Goal: Task Accomplishment & Management: Manage account settings

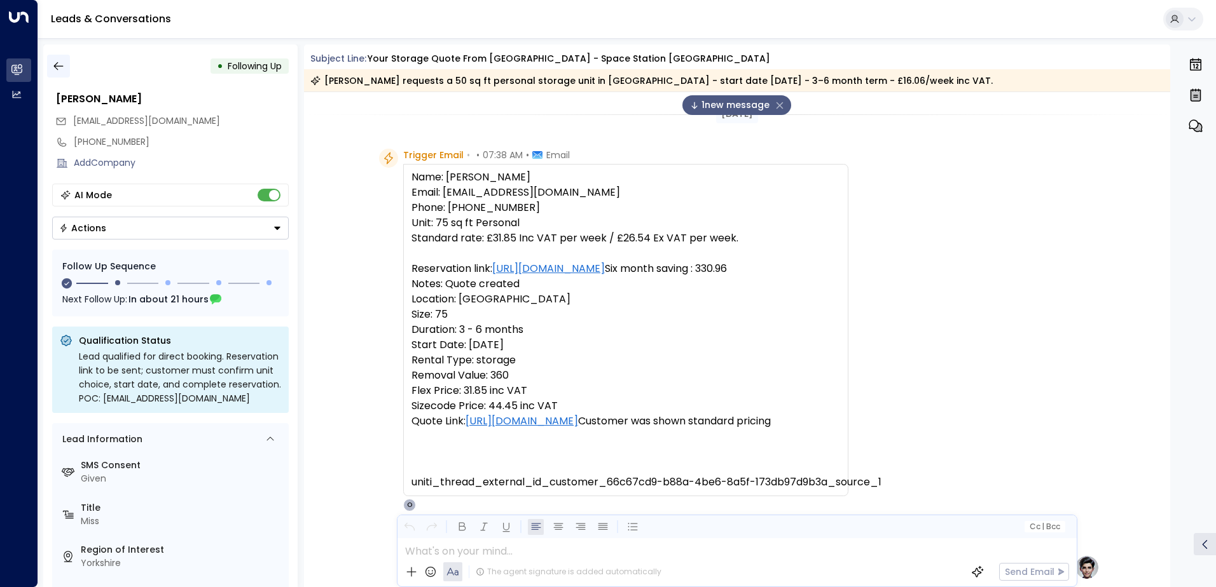
click at [62, 65] on icon "button" at bounding box center [58, 66] width 13 height 13
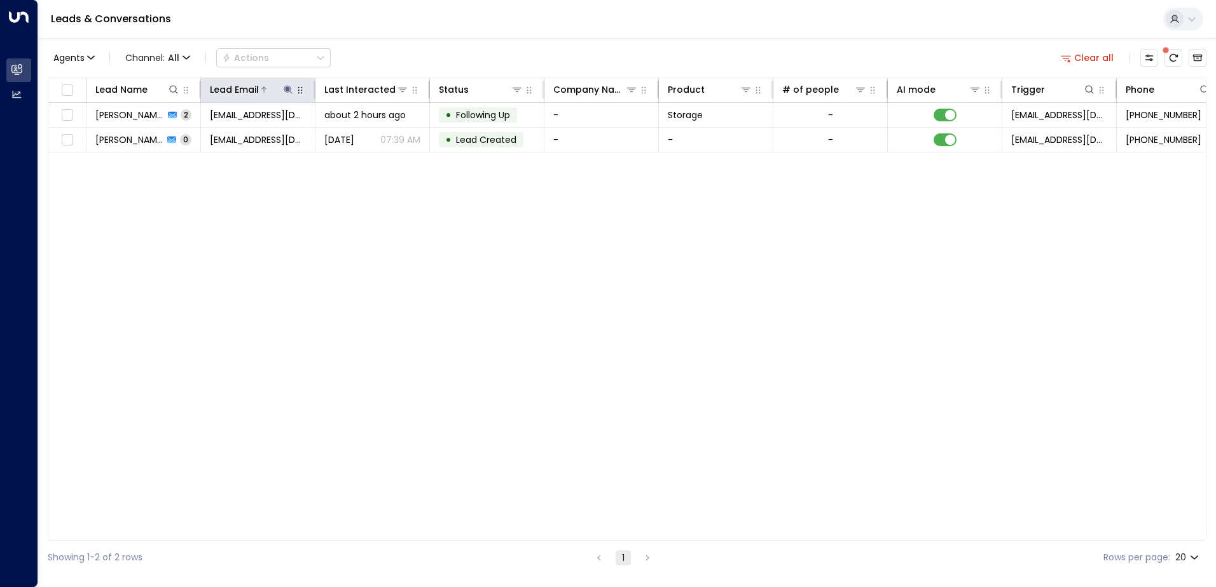
click at [285, 92] on icon at bounding box center [288, 90] width 10 height 10
click at [366, 136] on icon "button" at bounding box center [368, 136] width 8 height 8
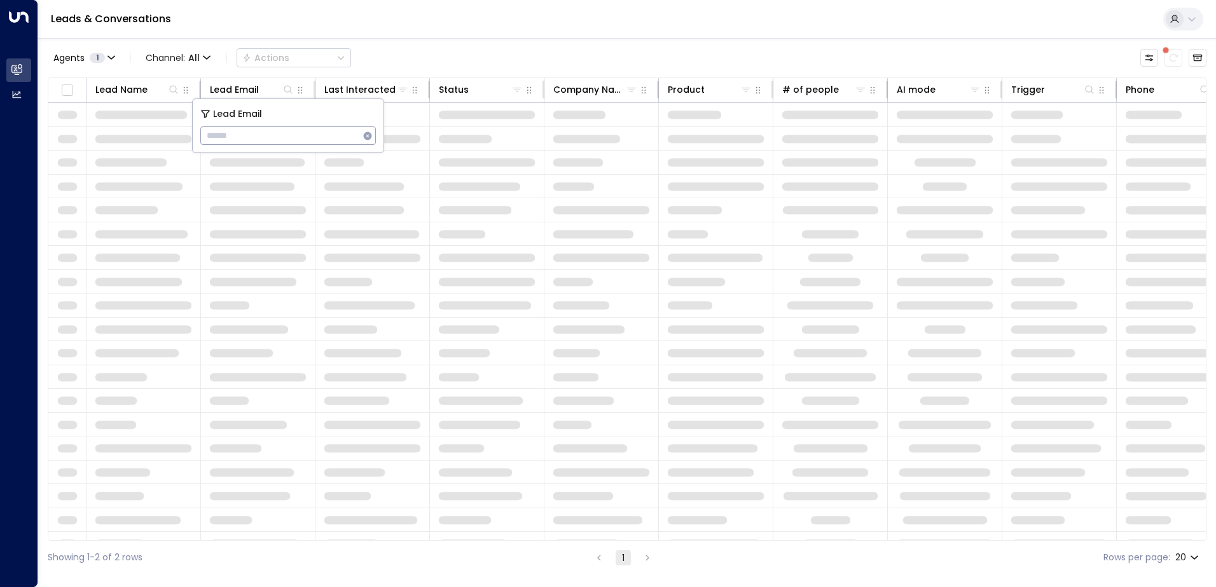
type input "**********"
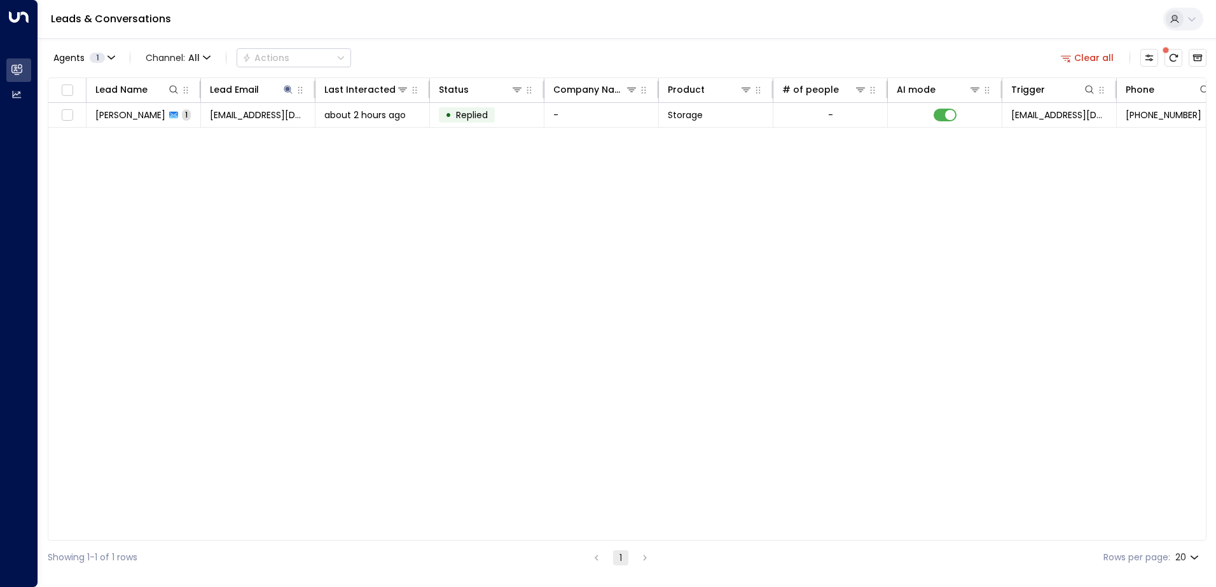
click at [483, 182] on div "Lead Name Lead Email Last Interacted Status Company Name Product # of people AI…" at bounding box center [627, 309] width 1158 height 463
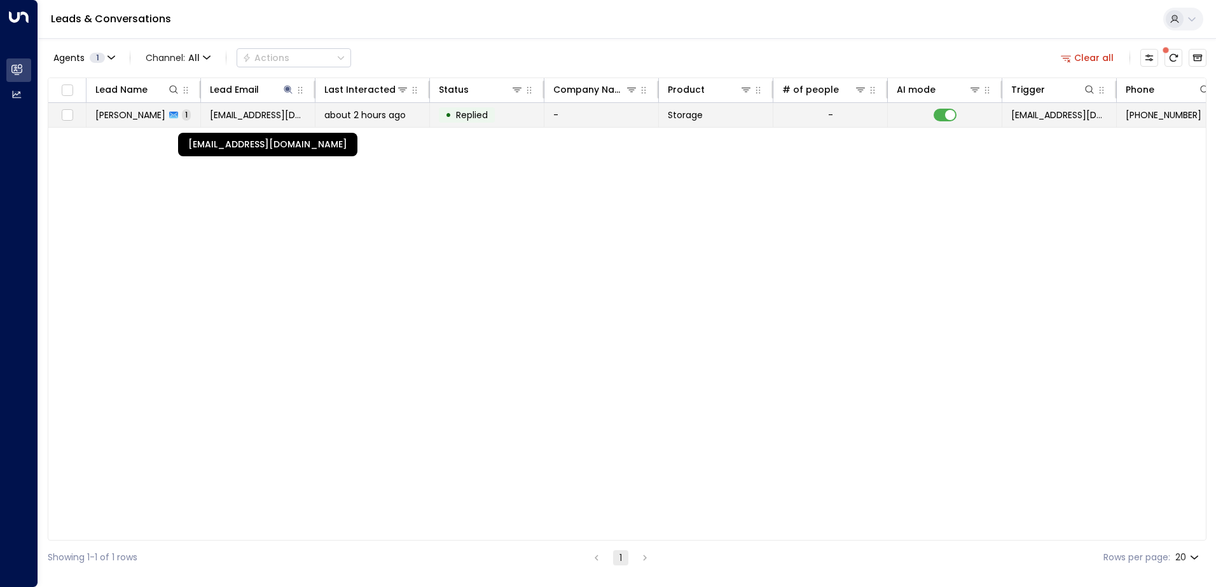
click at [261, 115] on span "[EMAIL_ADDRESS][DOMAIN_NAME]" at bounding box center [258, 115] width 96 height 13
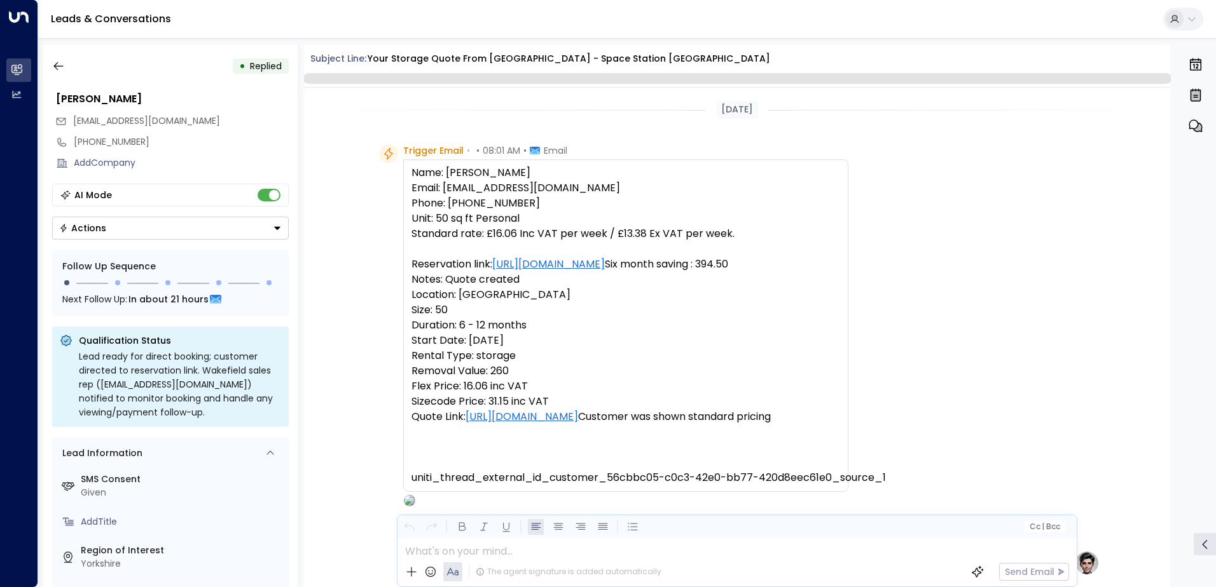
scroll to position [479, 0]
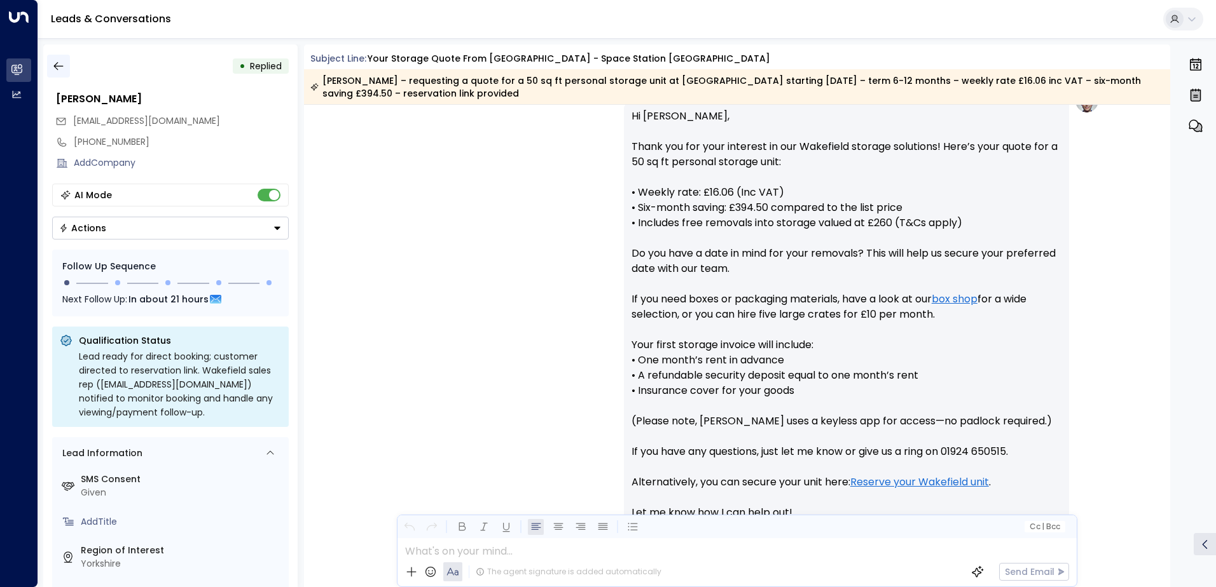
click at [64, 63] on icon "button" at bounding box center [58, 66] width 13 height 13
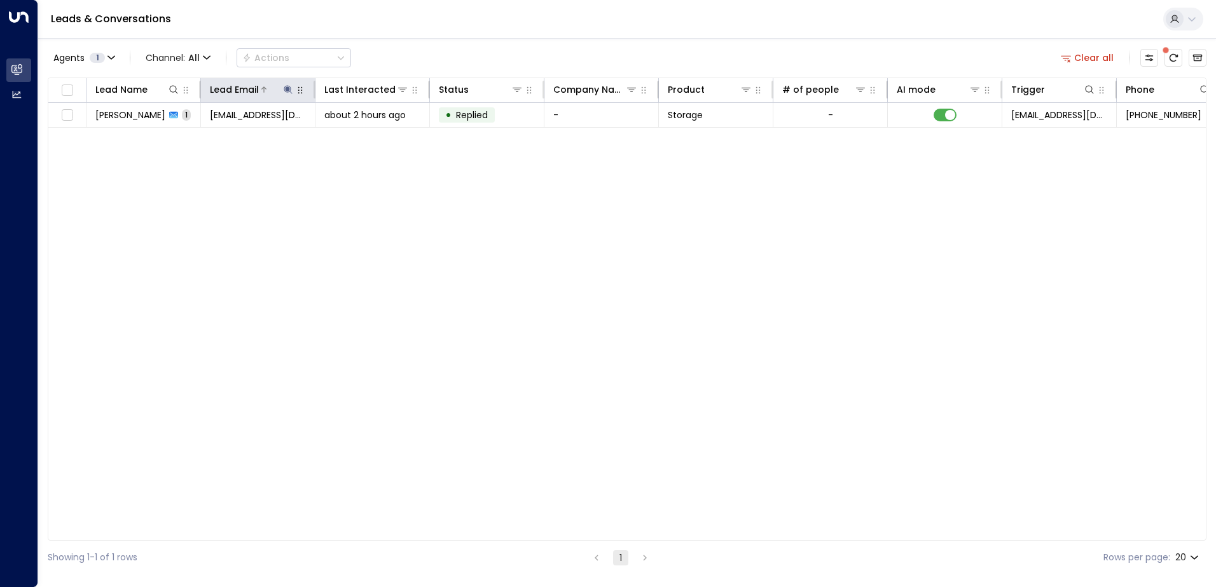
click at [289, 85] on icon at bounding box center [288, 90] width 10 height 10
click at [367, 139] on icon "button" at bounding box center [368, 136] width 8 height 8
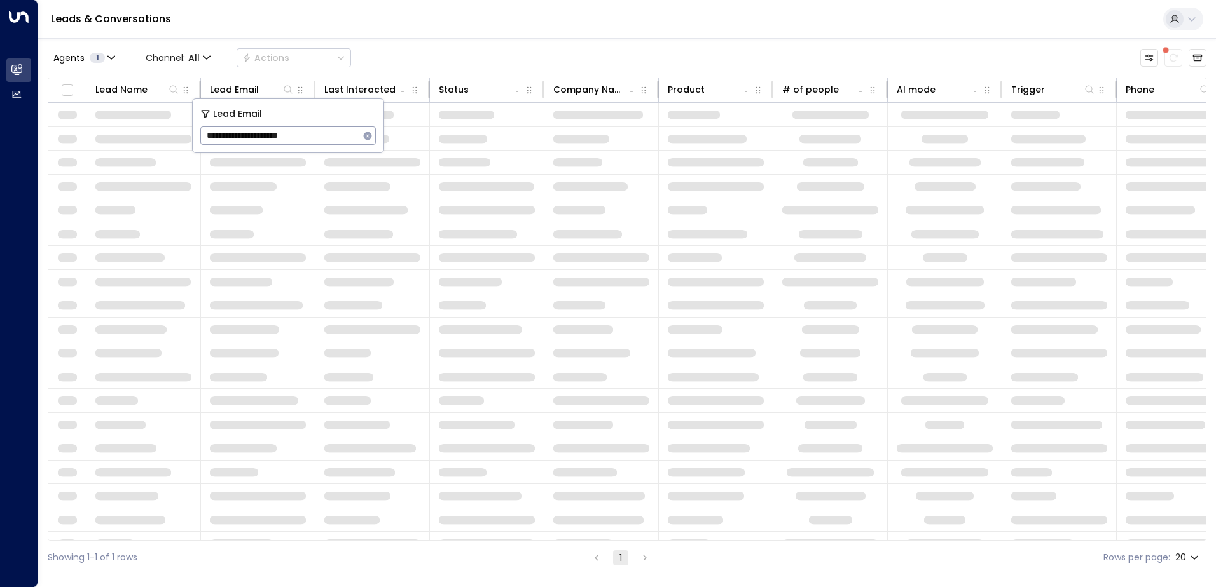
click at [350, 25] on div "Leads & Conversations" at bounding box center [626, 19] width 1177 height 39
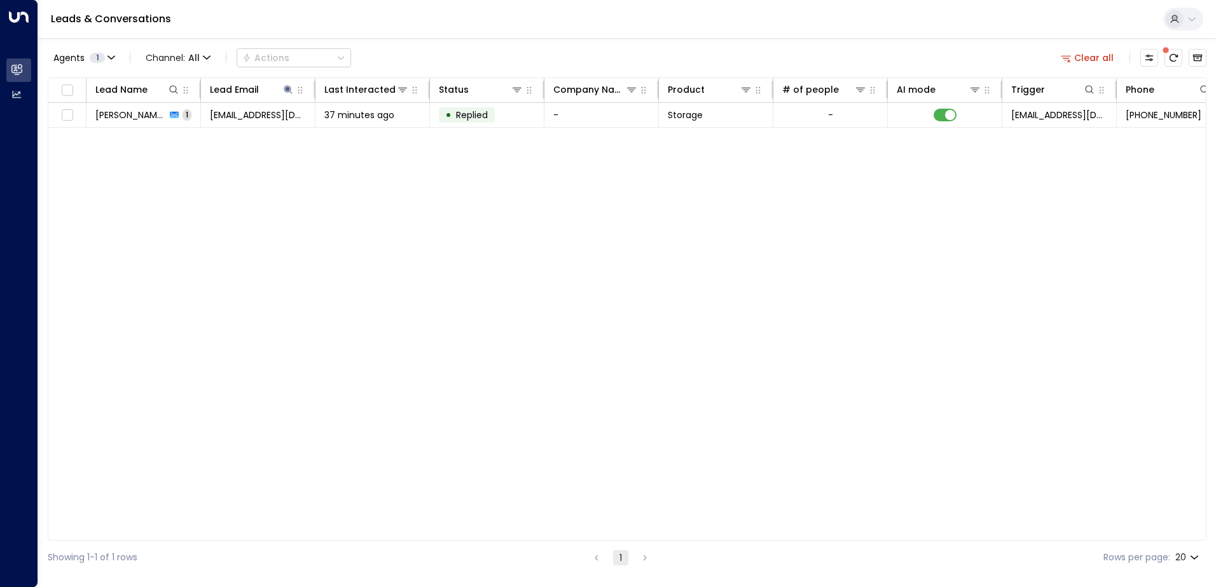
click at [121, 120] on span "[PERSON_NAME] Oasisa" at bounding box center [130, 115] width 71 height 13
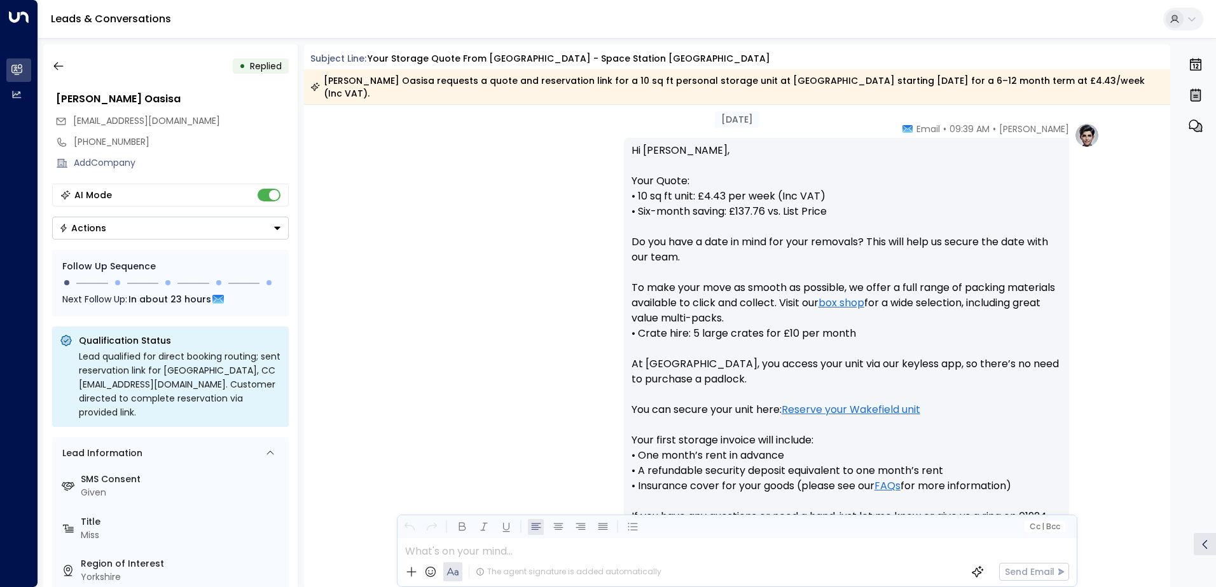
scroll to position [624, 0]
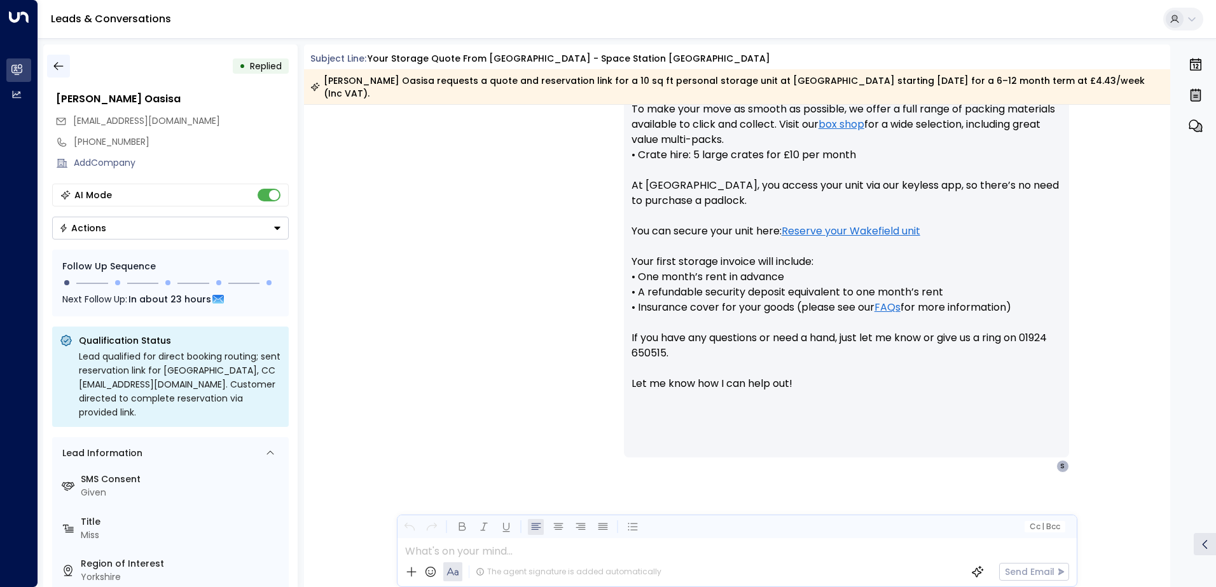
click at [62, 65] on icon "button" at bounding box center [58, 66] width 13 height 13
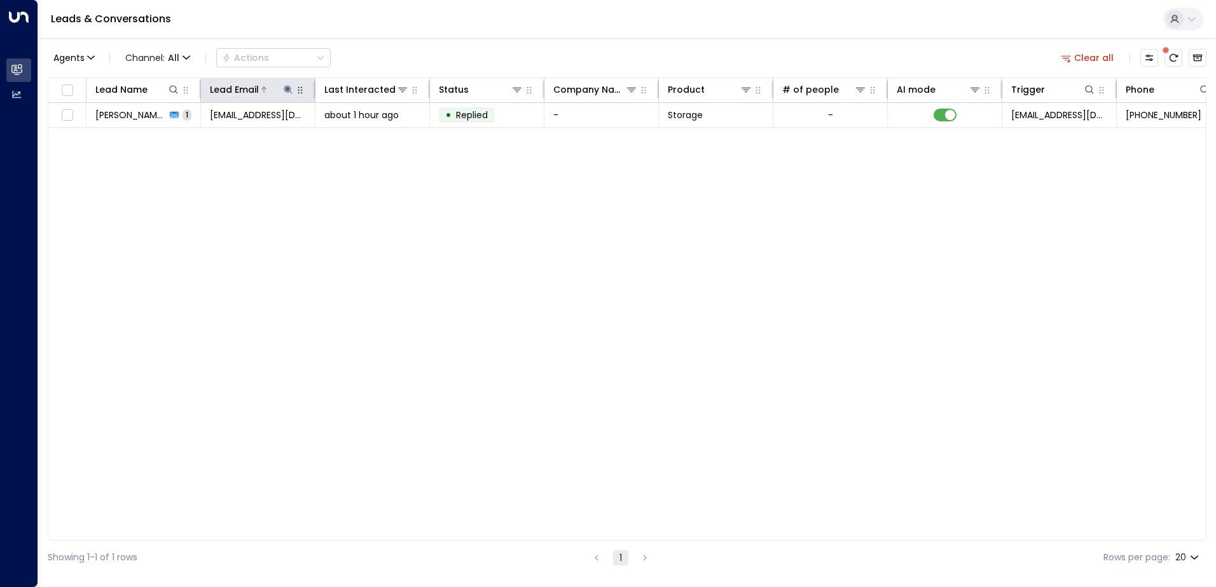
click at [284, 92] on icon at bounding box center [288, 90] width 10 height 10
click at [367, 133] on icon "button" at bounding box center [368, 136] width 8 height 8
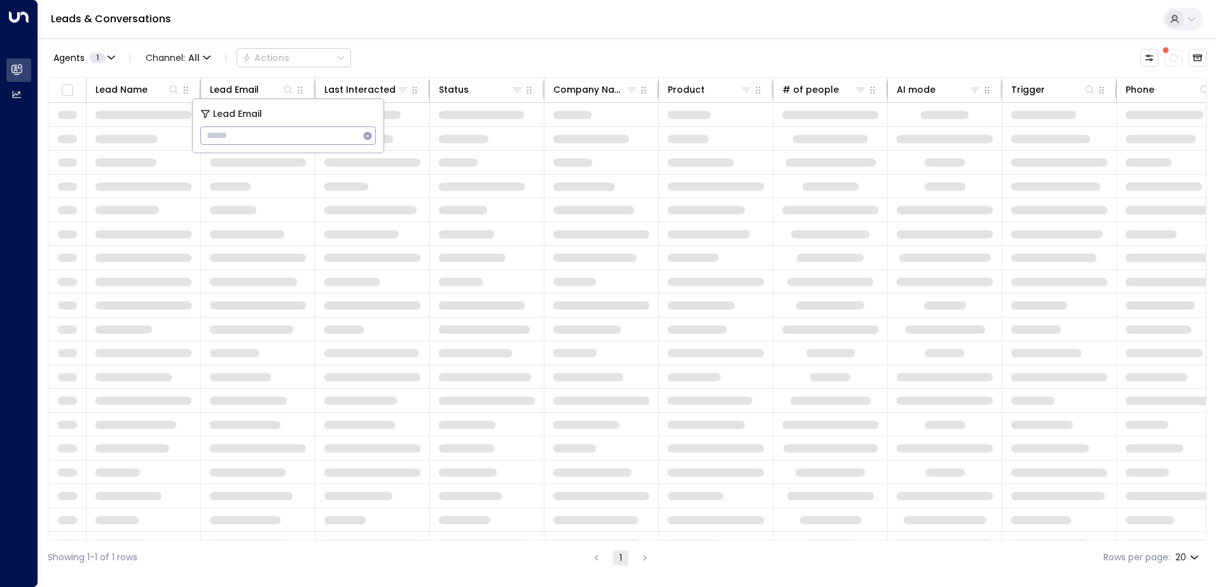
type input "**********"
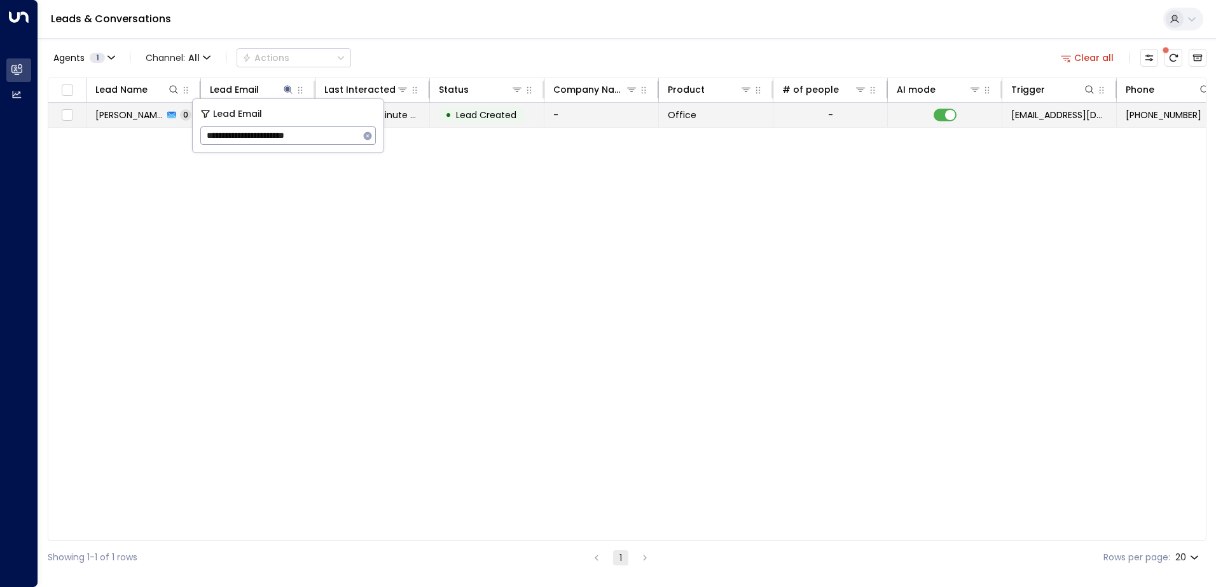
click at [142, 120] on span "[PERSON_NAME]" at bounding box center [129, 115] width 68 height 13
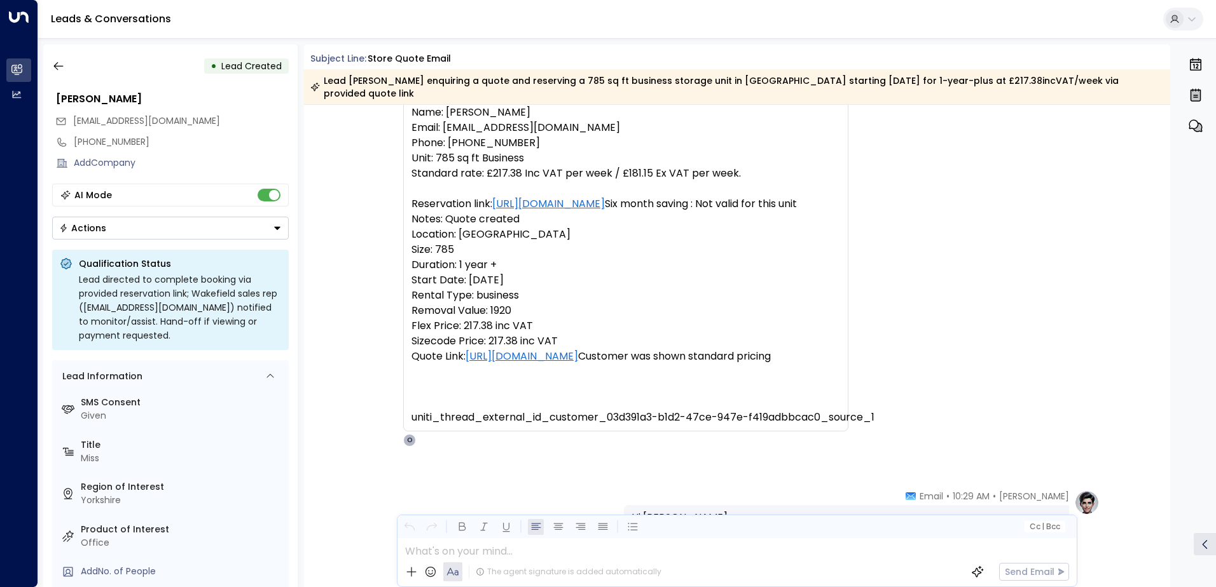
scroll to position [563, 0]
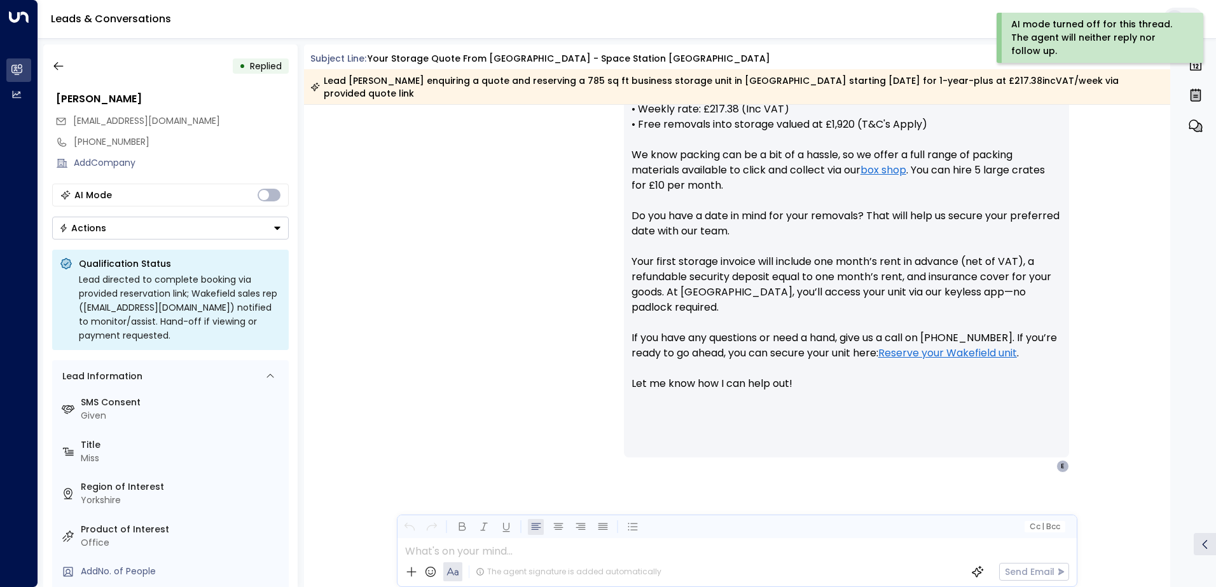
click at [275, 225] on icon "Button group with a nested menu" at bounding box center [277, 228] width 9 height 9
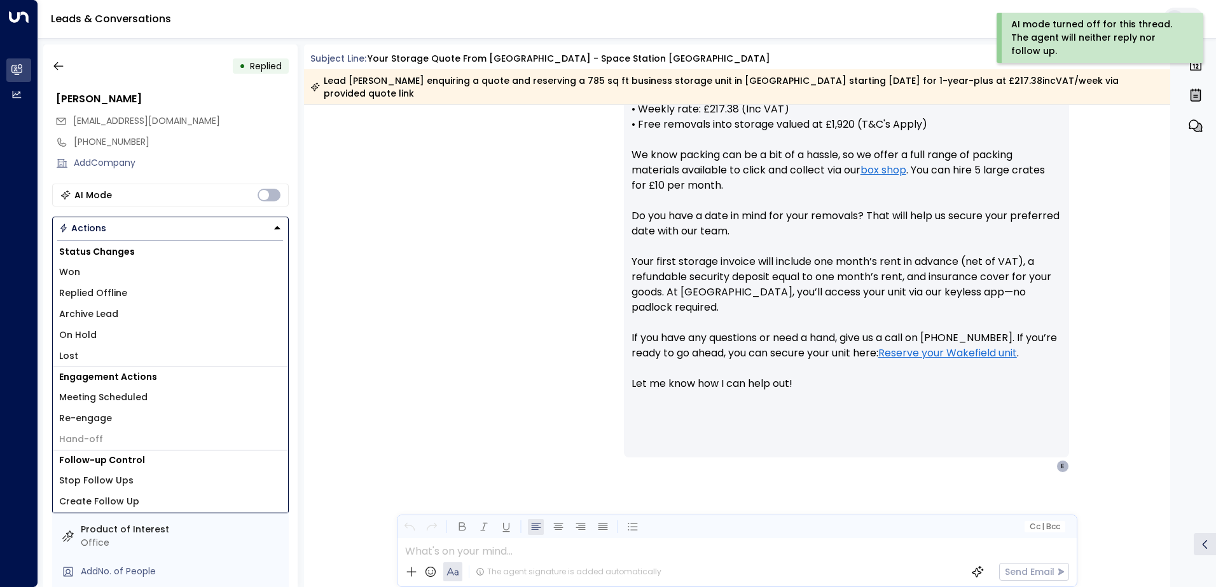
click at [104, 292] on span "Replied Offline" at bounding box center [93, 293] width 68 height 13
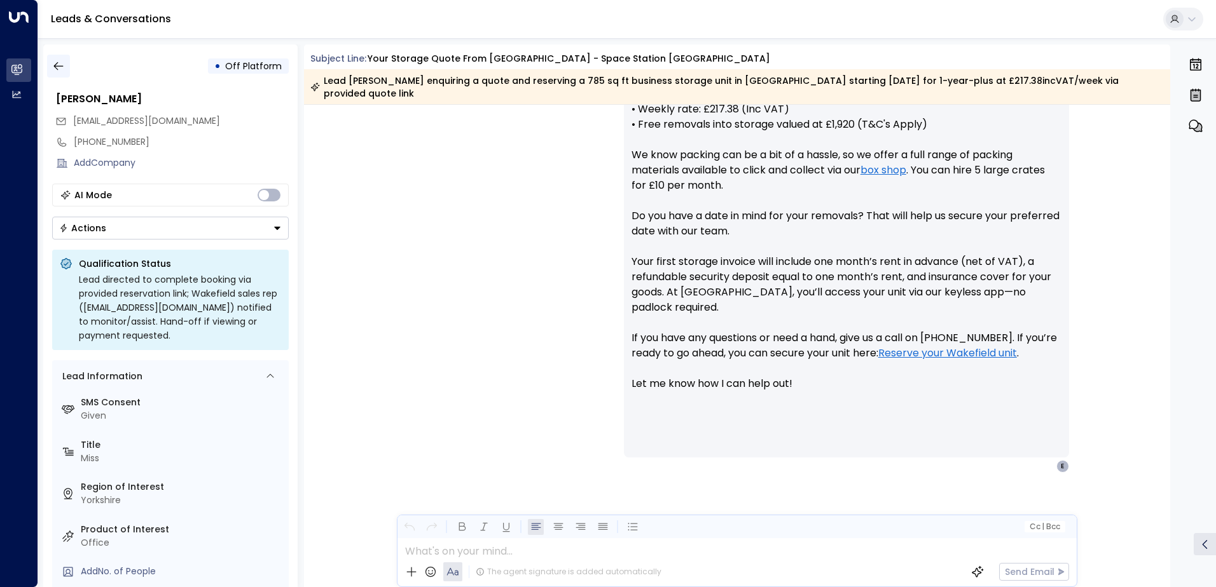
click at [57, 71] on icon "button" at bounding box center [58, 66] width 13 height 13
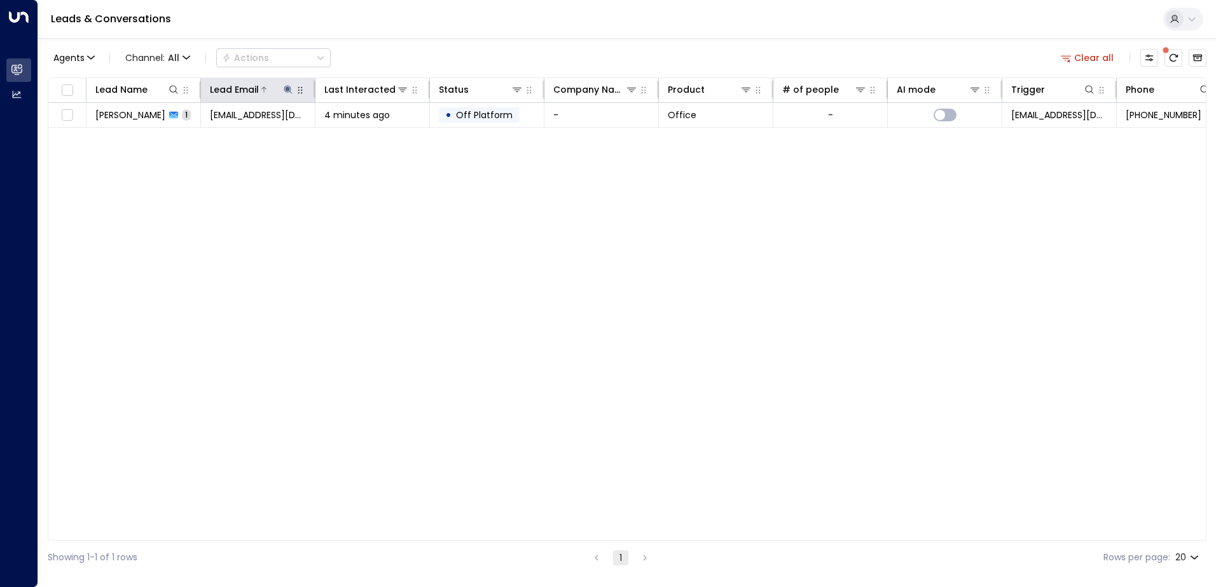
click at [289, 90] on icon at bounding box center [288, 89] width 8 height 8
click at [366, 135] on icon "button" at bounding box center [368, 136] width 8 height 8
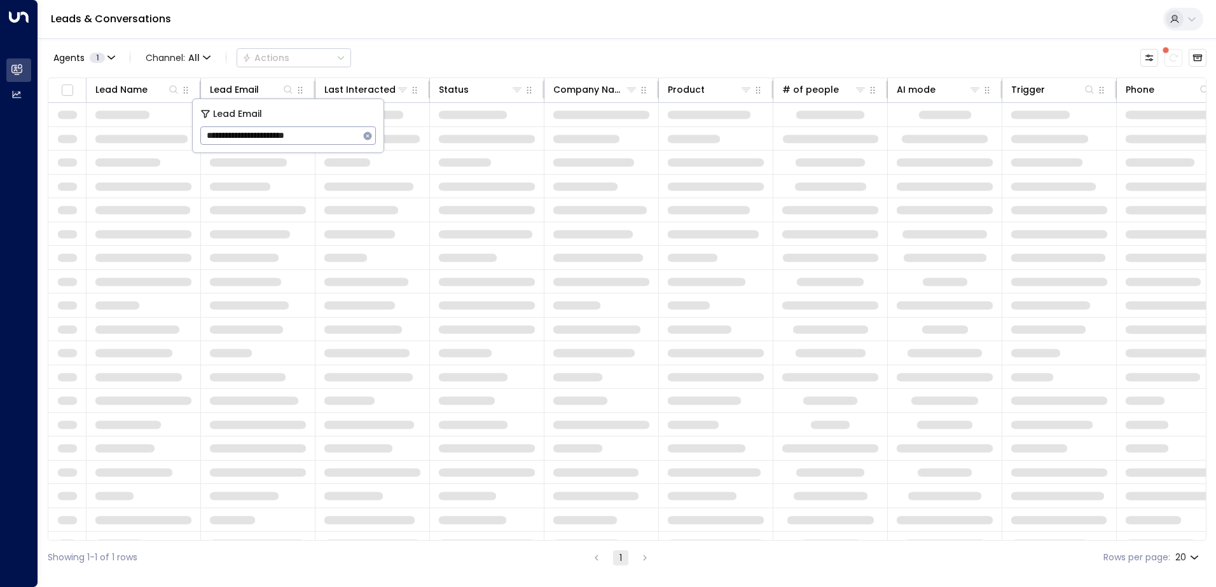
type input "**********"
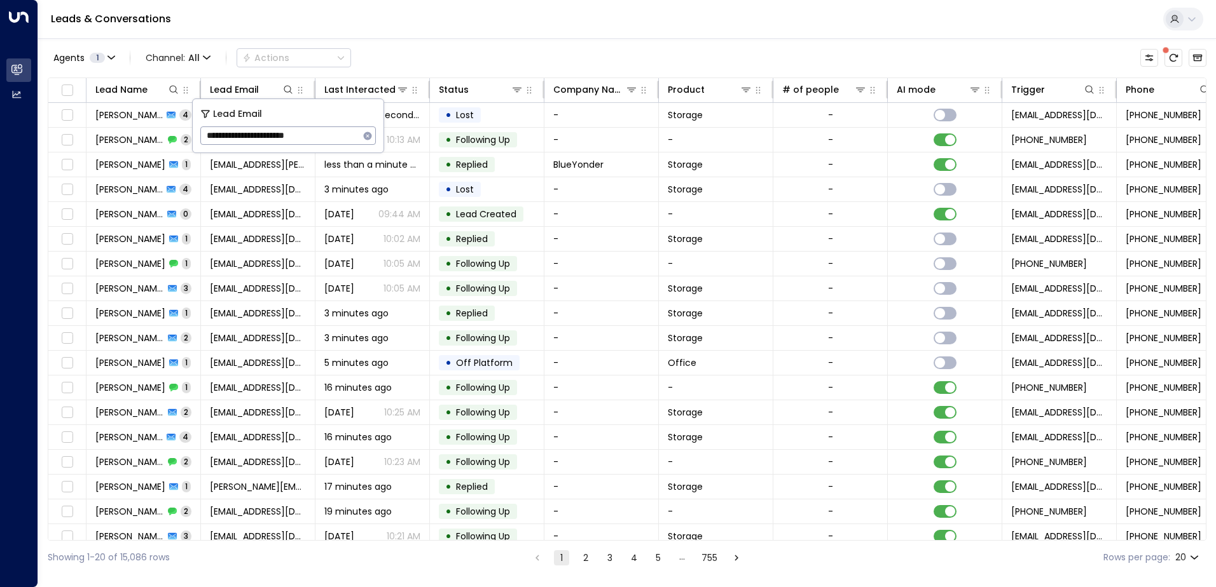
click at [319, 24] on div "Leads & Conversations" at bounding box center [626, 19] width 1177 height 39
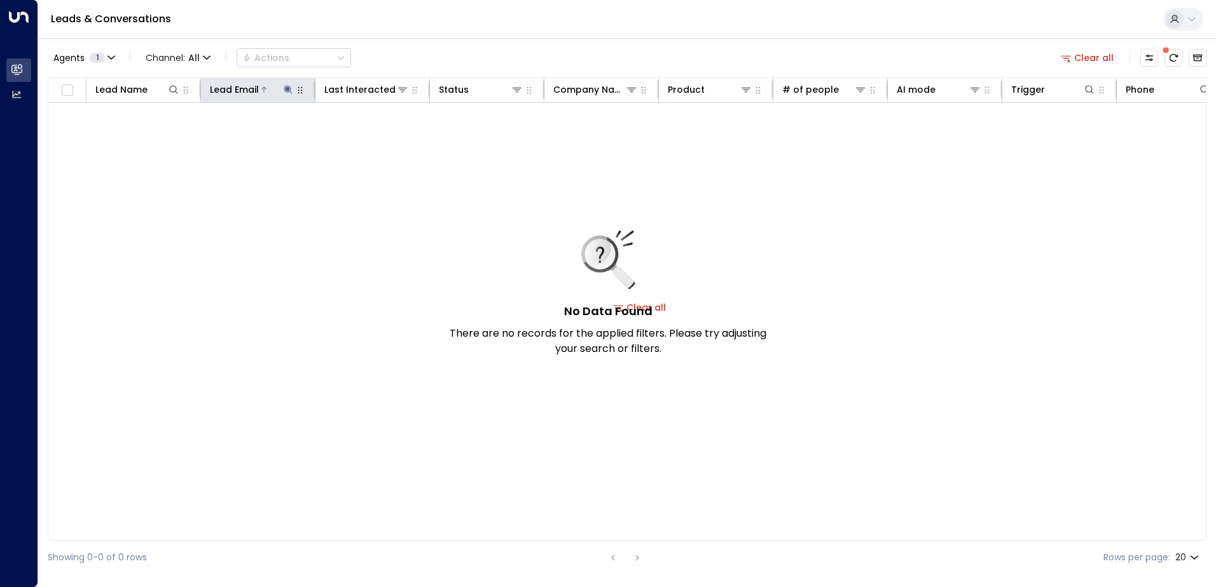
click at [288, 90] on icon at bounding box center [288, 89] width 8 height 8
click at [371, 135] on icon "button" at bounding box center [368, 136] width 8 height 8
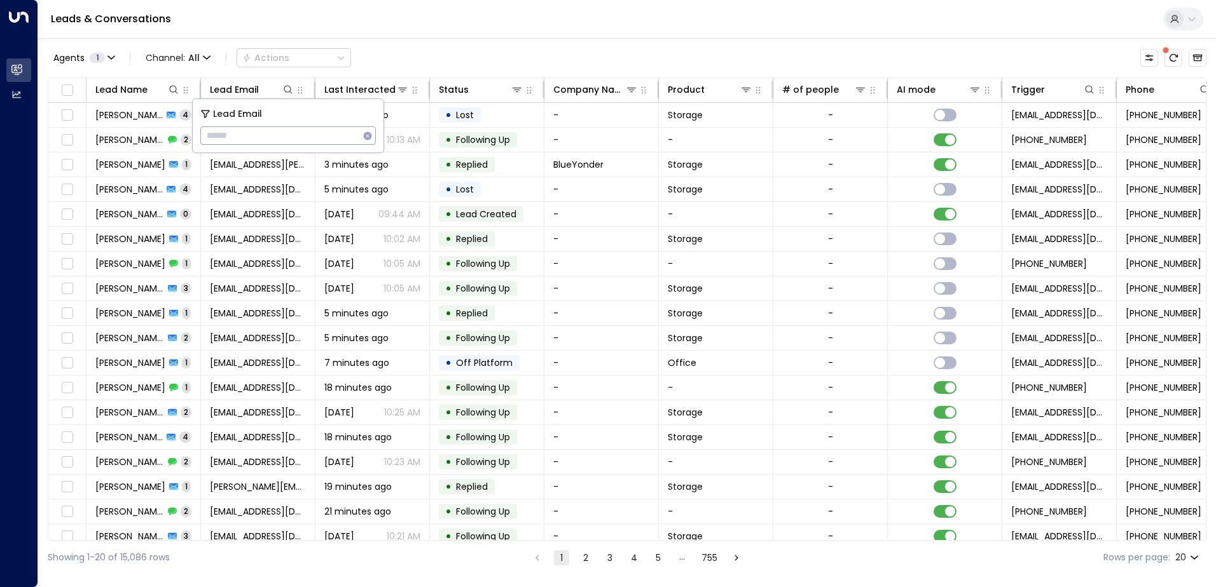
type input "**********"
click at [366, 16] on div "Leads & Conversations" at bounding box center [626, 19] width 1177 height 39
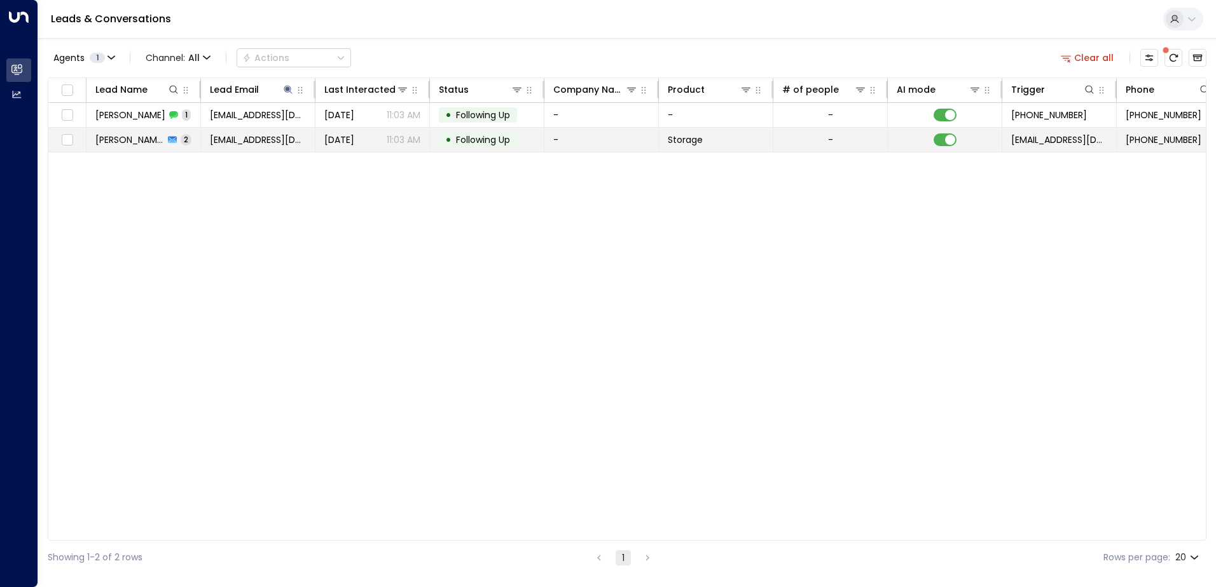
click at [142, 142] on span "[PERSON_NAME]" at bounding box center [129, 140] width 69 height 13
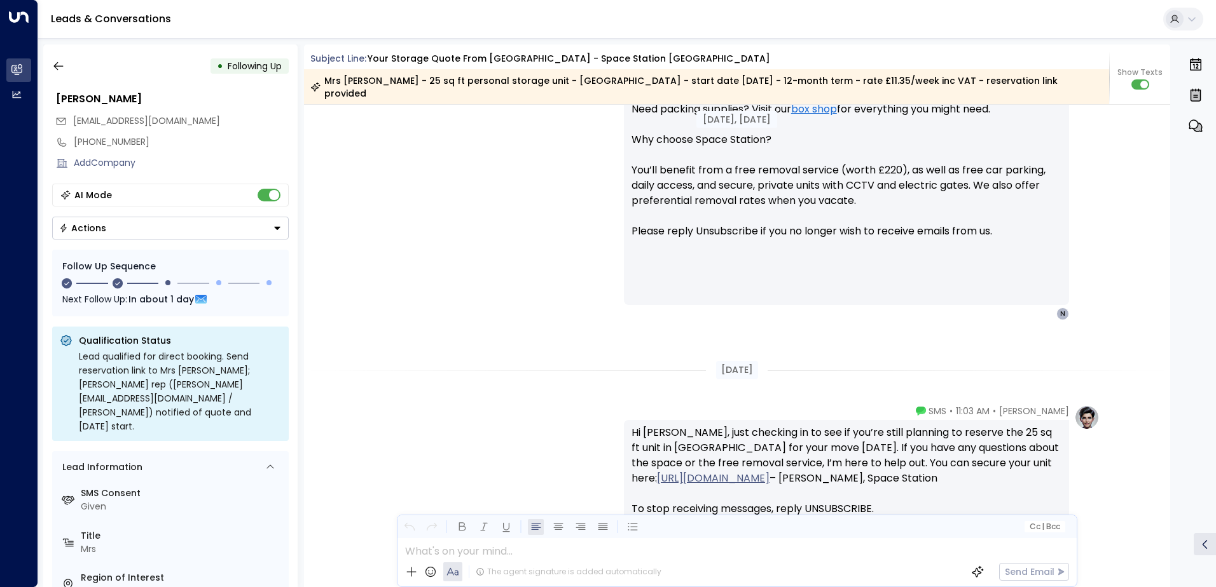
scroll to position [1201, 0]
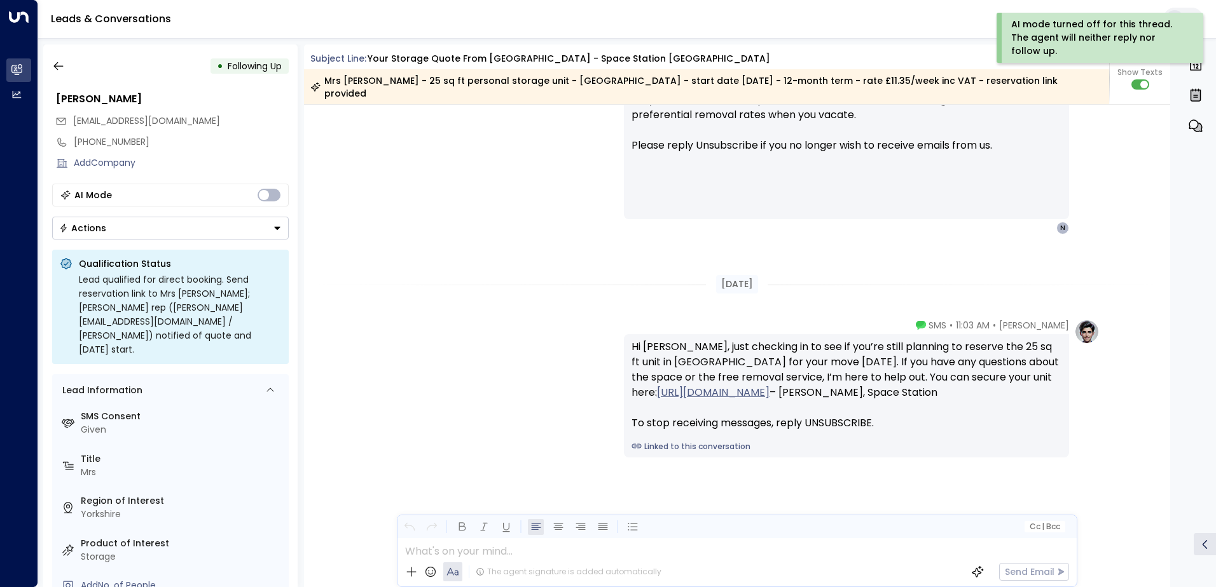
click at [276, 231] on icon "Button group with a nested menu" at bounding box center [277, 228] width 9 height 9
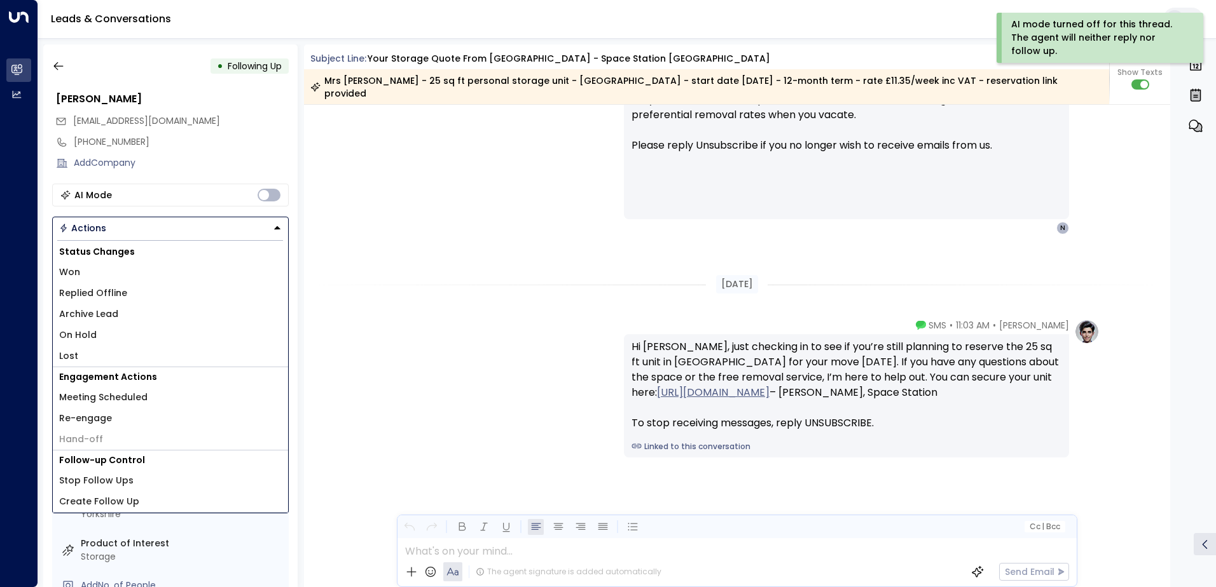
click at [93, 297] on span "Replied Offline" at bounding box center [93, 293] width 68 height 13
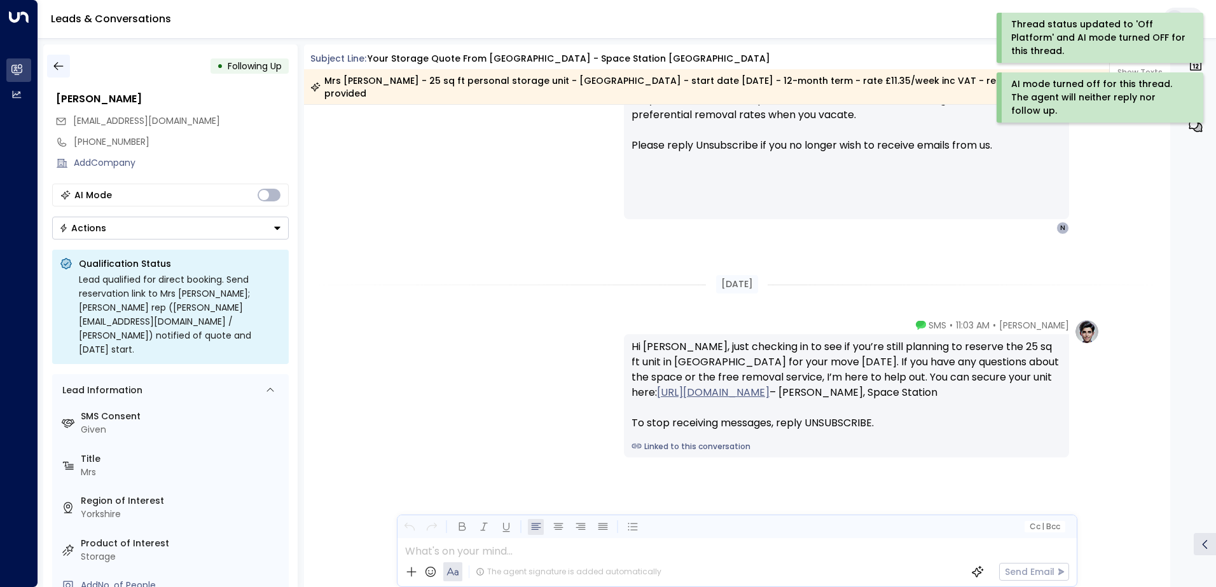
click at [64, 65] on icon "button" at bounding box center [58, 66] width 13 height 13
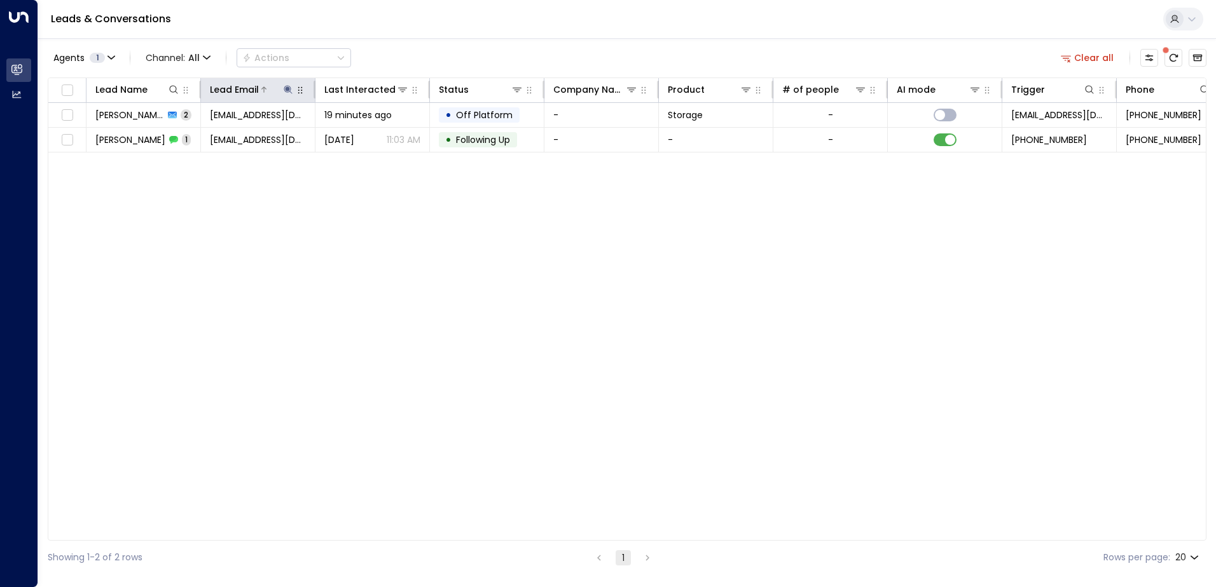
click at [285, 90] on icon at bounding box center [288, 90] width 10 height 10
click at [367, 136] on icon "button" at bounding box center [367, 136] width 10 height 10
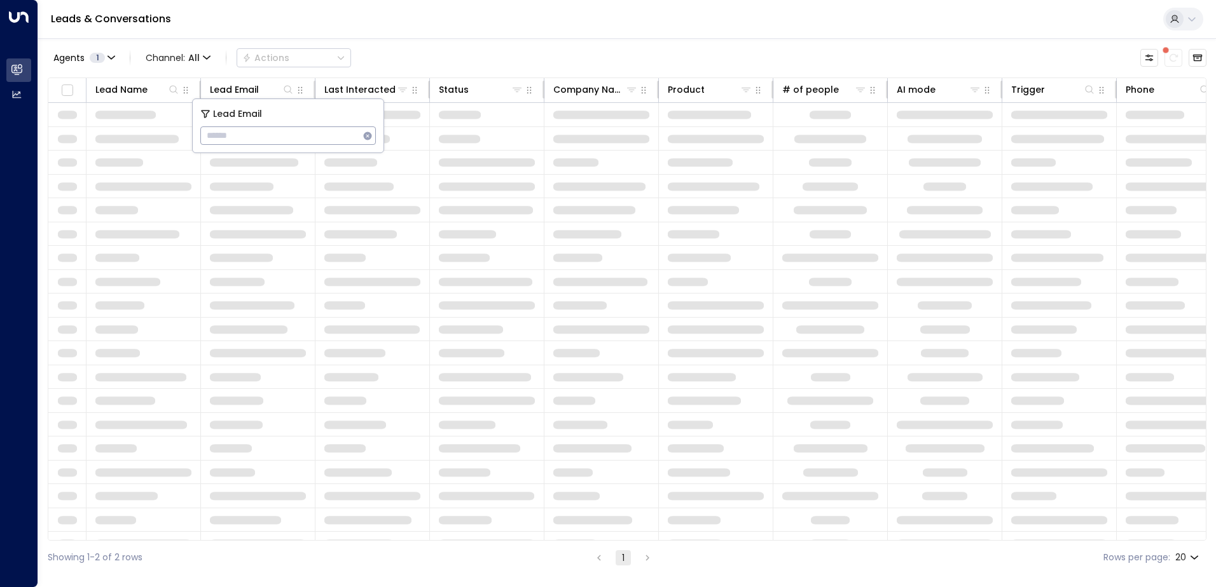
type input "**********"
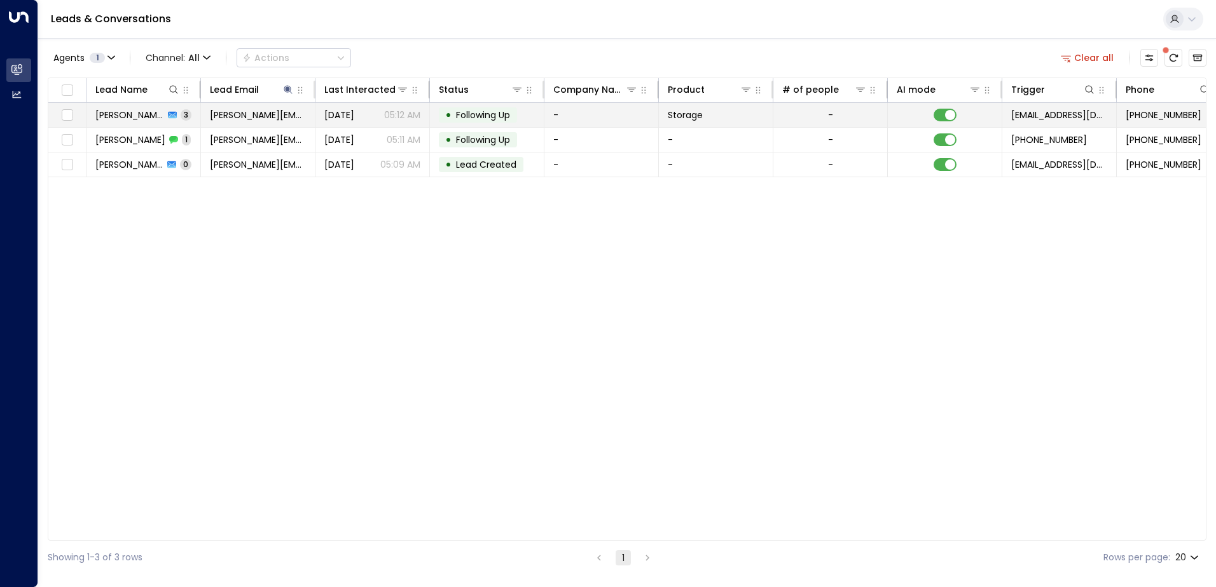
click at [140, 120] on span "[PERSON_NAME]" at bounding box center [129, 115] width 69 height 13
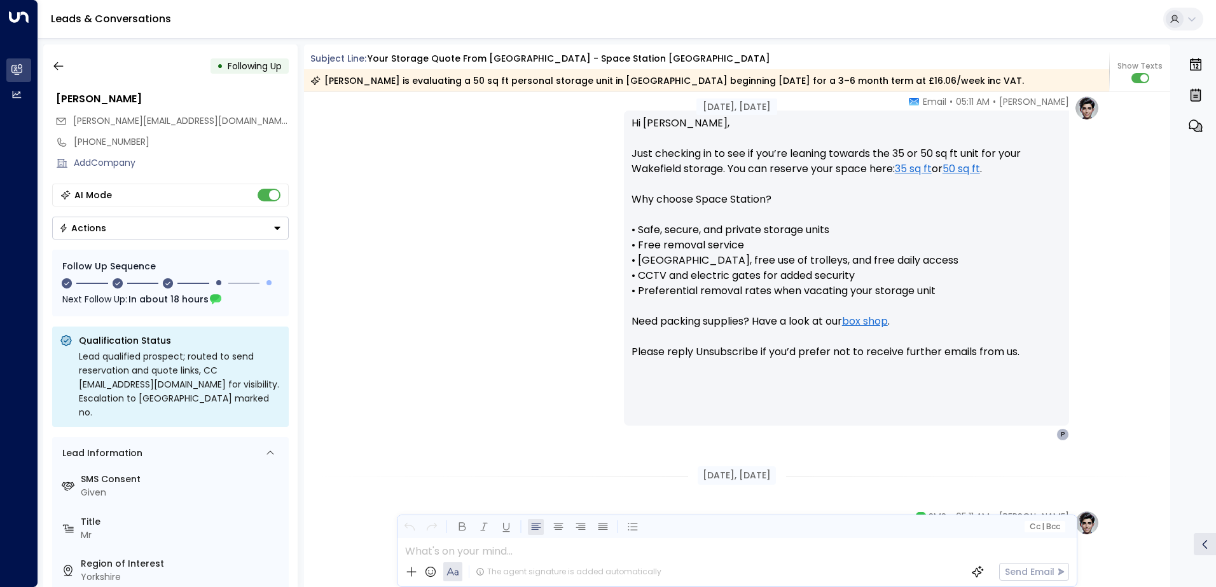
scroll to position [1311, 0]
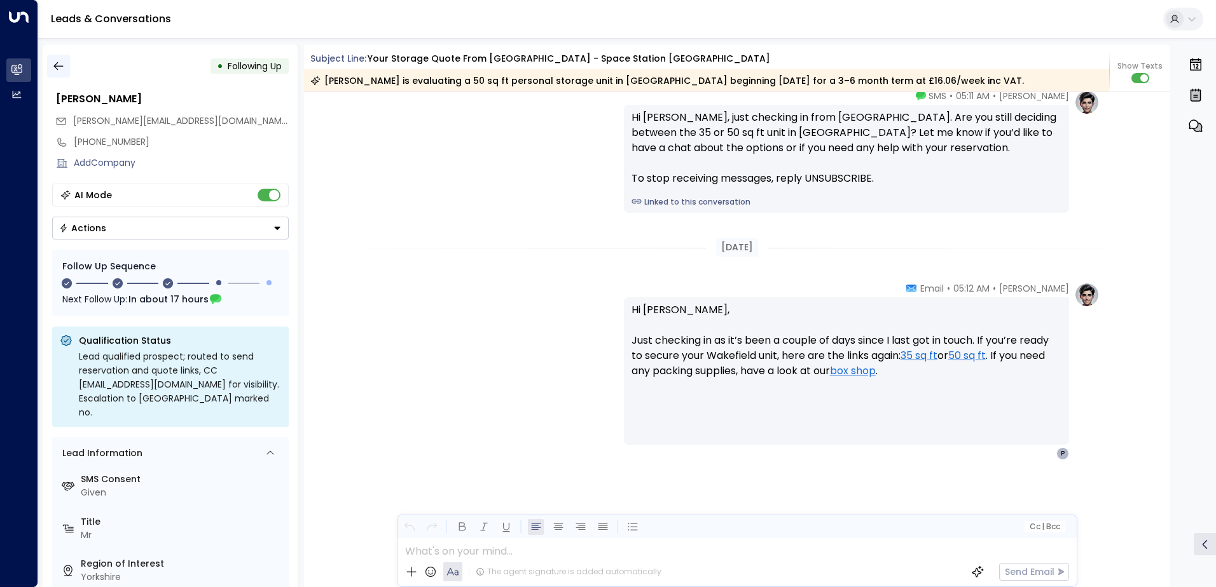
click at [57, 66] on icon "button" at bounding box center [58, 66] width 10 height 8
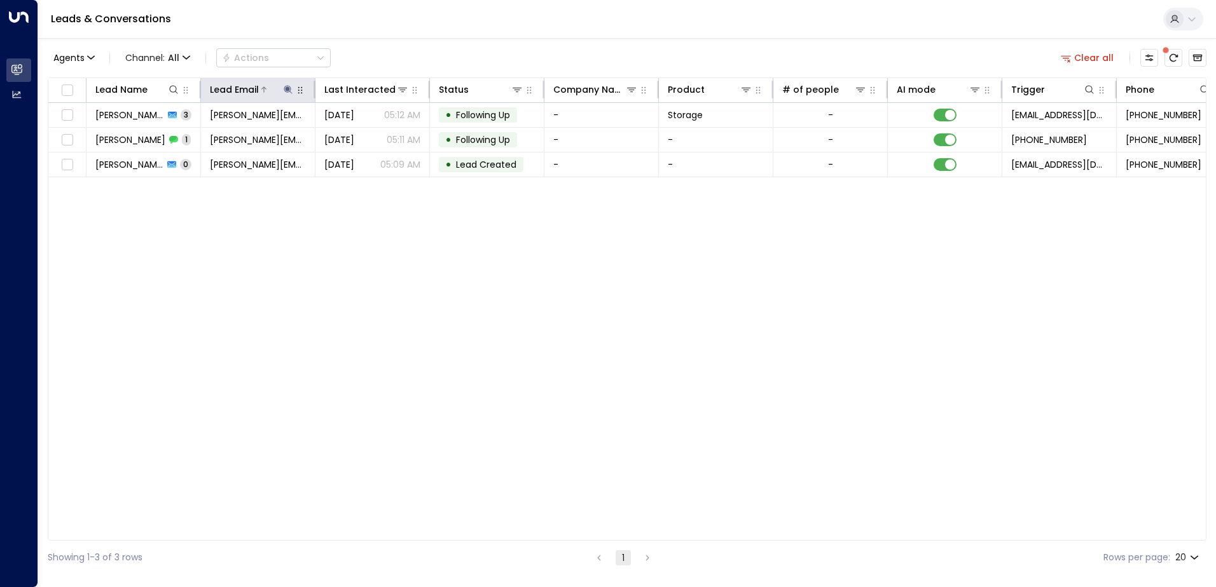
click at [291, 93] on icon at bounding box center [288, 89] width 8 height 8
click at [364, 135] on icon "button" at bounding box center [368, 136] width 8 height 8
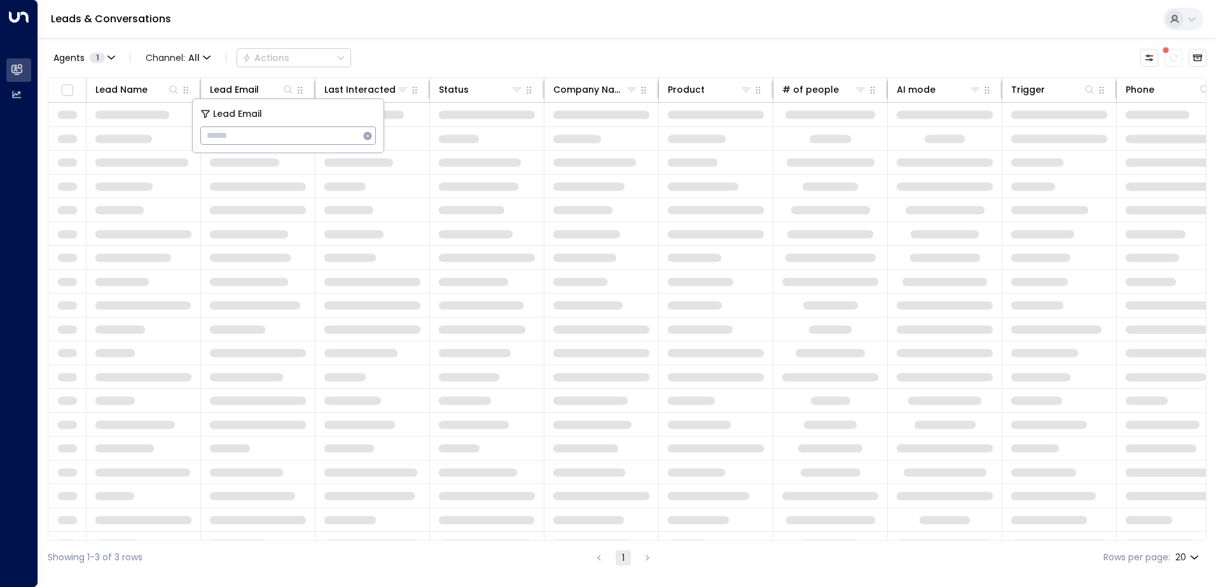
type input "**********"
click at [349, 27] on div "Leads & Conversations" at bounding box center [626, 19] width 1177 height 39
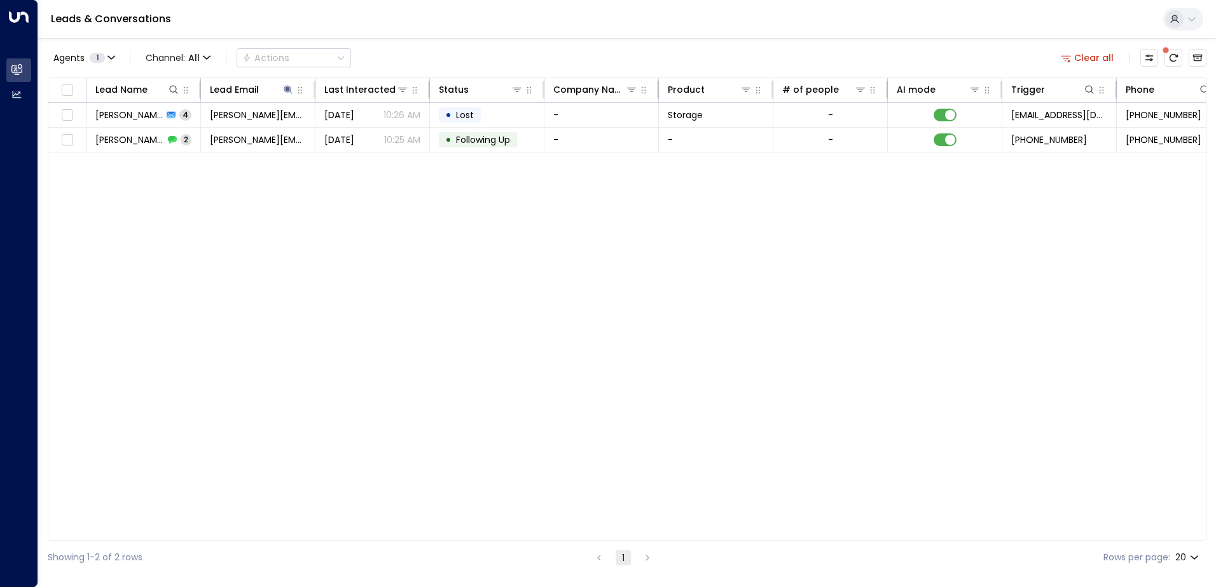
click at [140, 116] on span "[PERSON_NAME]" at bounding box center [128, 115] width 67 height 13
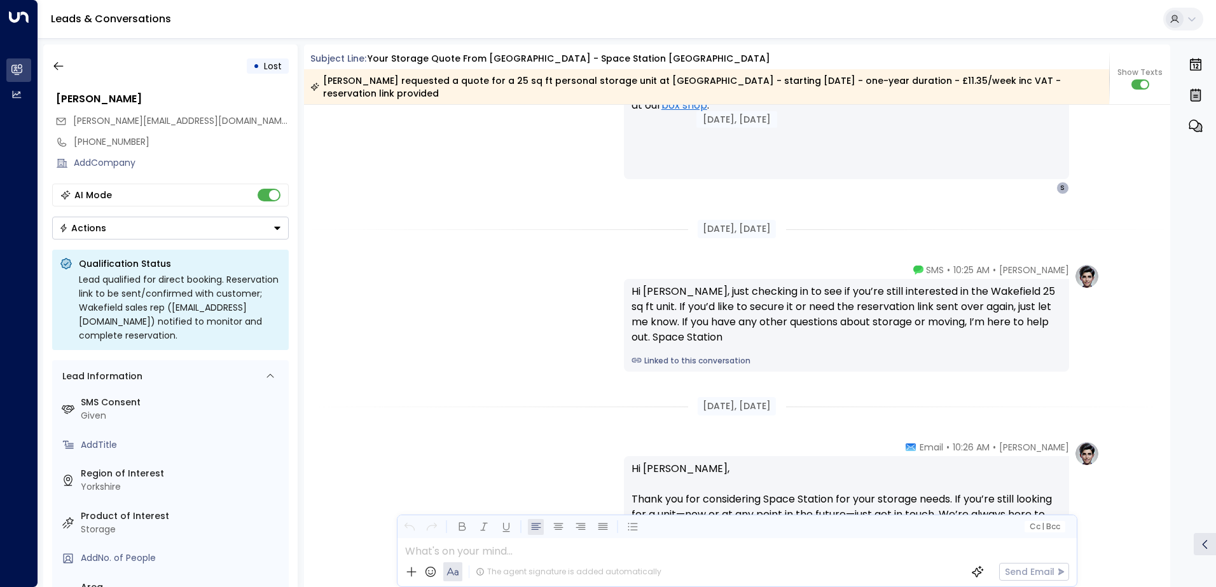
scroll to position [1748, 0]
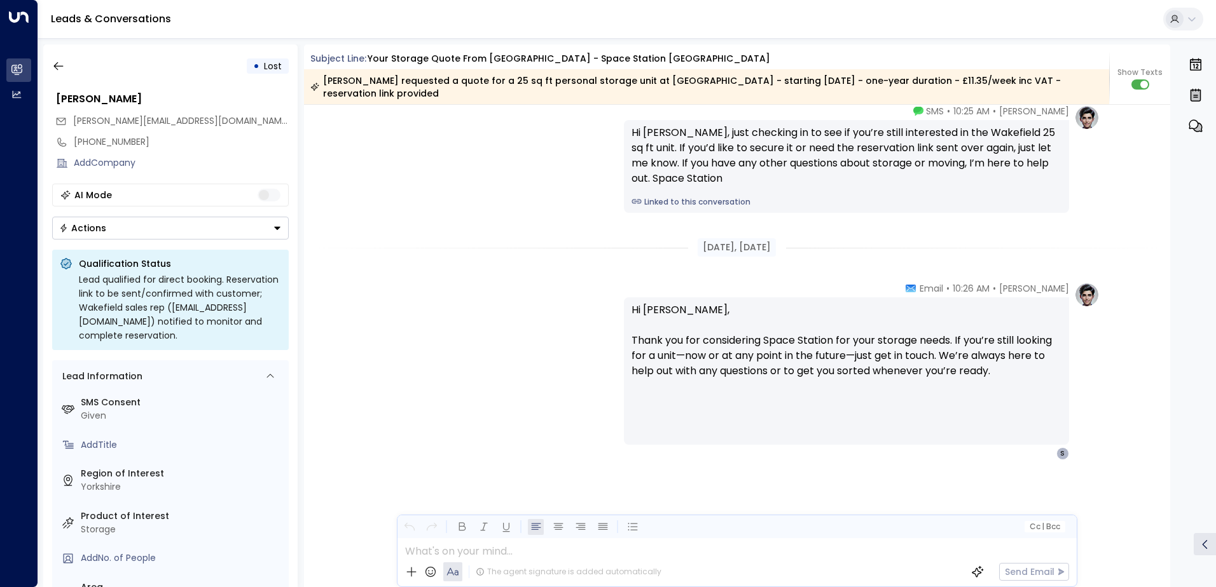
click at [278, 230] on icon "Button group with a nested menu" at bounding box center [277, 228] width 9 height 9
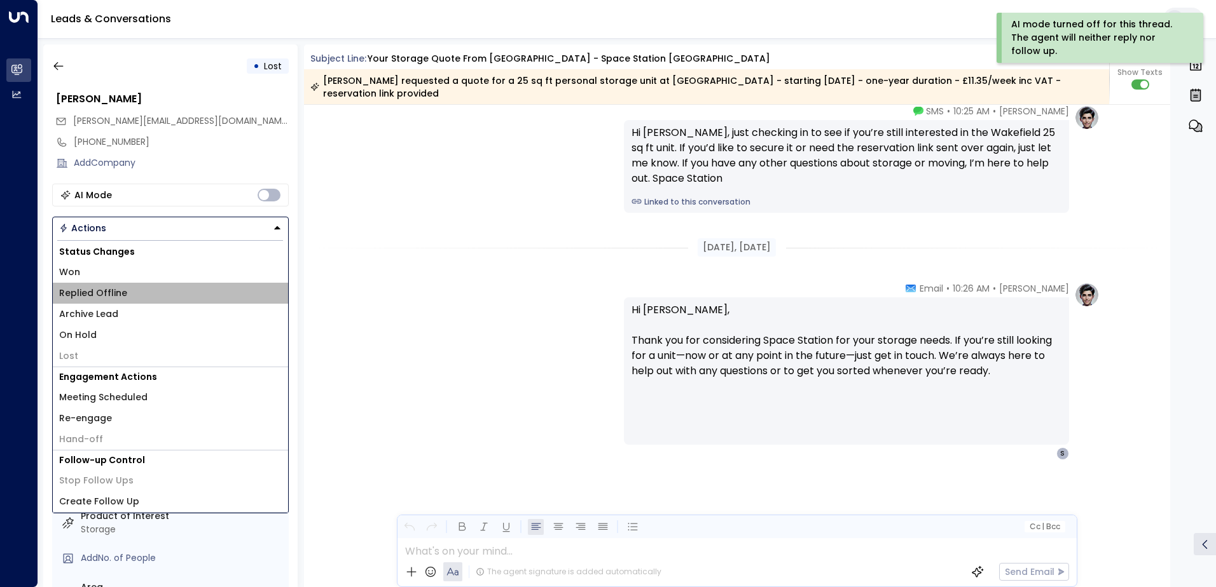
click at [129, 289] on li "Replied Offline" at bounding box center [170, 293] width 235 height 21
